Goal: Information Seeking & Learning: Learn about a topic

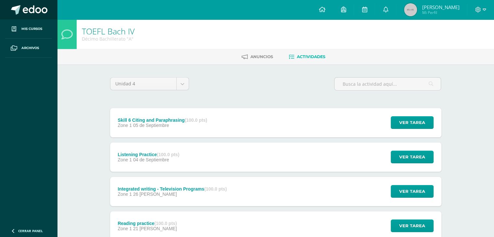
click at [22, 9] on link at bounding box center [28, 9] width 57 height 19
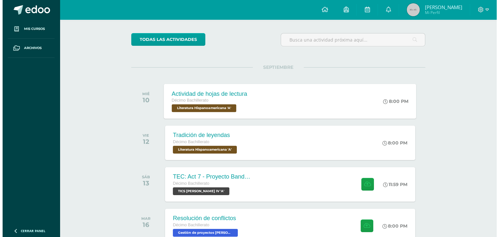
scroll to position [97, 0]
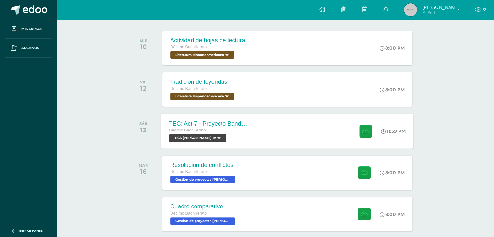
click at [224, 136] on div "Décimo Bachillerato TICS Bach IV 'A'" at bounding box center [208, 134] width 79 height 15
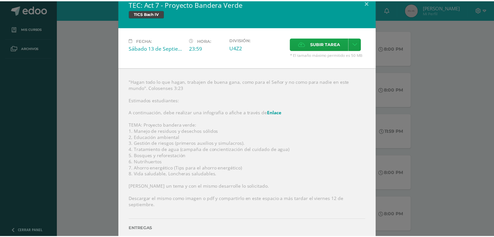
scroll to position [23, 0]
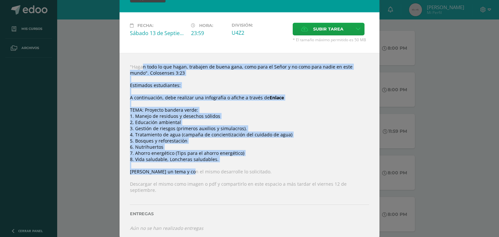
drag, startPoint x: 123, startPoint y: 65, endPoint x: 181, endPoint y: 174, distance: 122.7
click at [181, 174] on div ""Hagan todo lo que hagan, trabajen de buena gana, como para el Señor y no como …" at bounding box center [250, 147] width 260 height 189
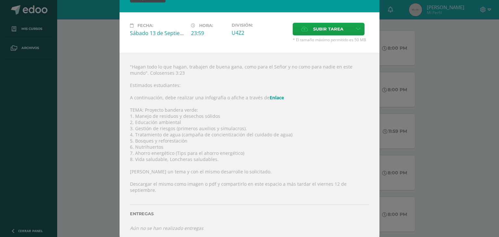
click at [88, 164] on div "TEC: Act 7 - Proyecto Bandera Verde TICS Bach IV Fecha: Sábado 13 de Septiembre…" at bounding box center [250, 109] width 494 height 265
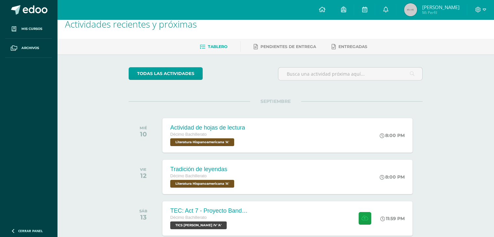
scroll to position [0, 0]
